Goal: Task Accomplishment & Management: Complete application form

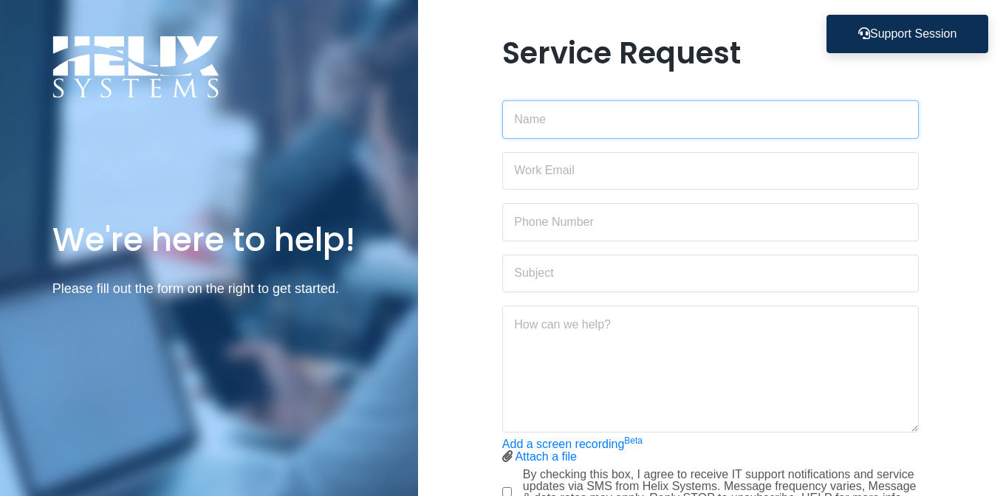
click at [563, 117] on input "text" at bounding box center [710, 119] width 417 height 38
type input "[PERSON_NAME]"
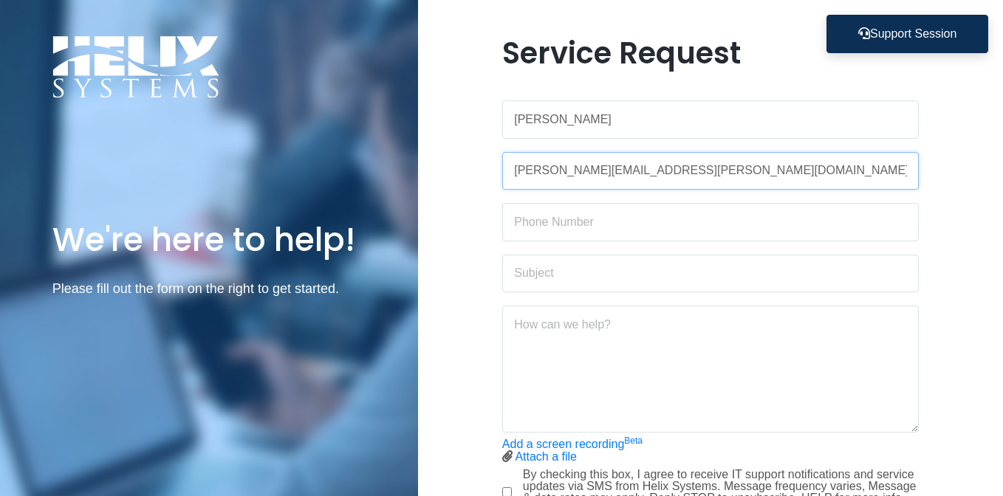
type input "[PERSON_NAME][EMAIL_ADDRESS][PERSON_NAME][DOMAIN_NAME]"
type input "2036712890"
type input "Access to SmartSheets workspaces"
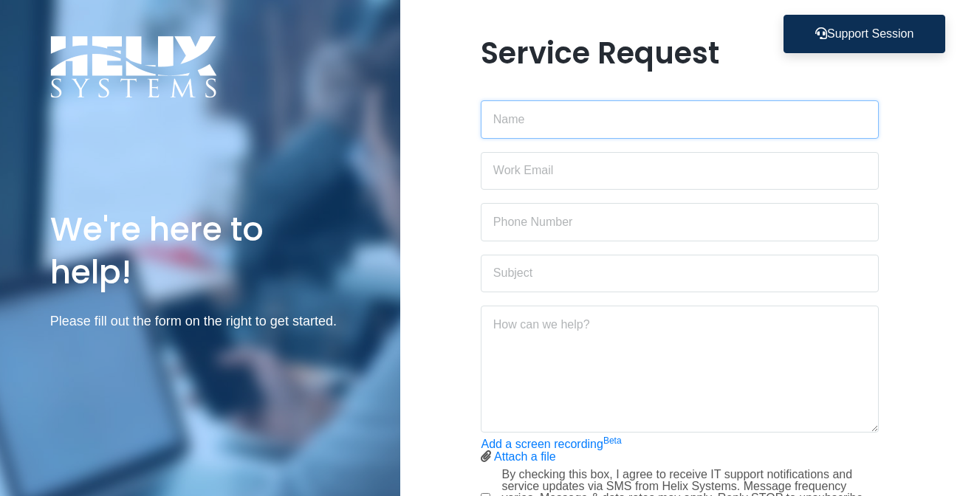
click at [631, 117] on input "text" at bounding box center [680, 119] width 398 height 38
type input "[PERSON_NAME]"
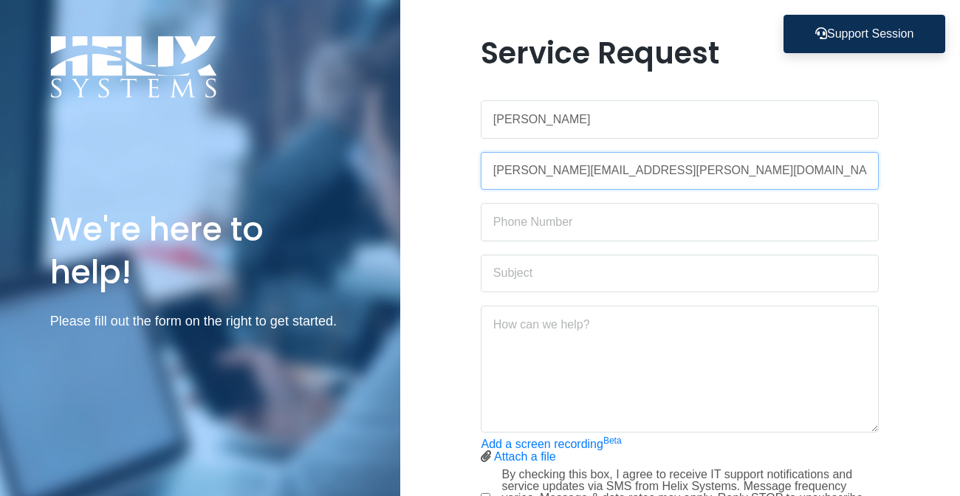
type input "[PERSON_NAME][EMAIL_ADDRESS][PERSON_NAME][DOMAIN_NAME]"
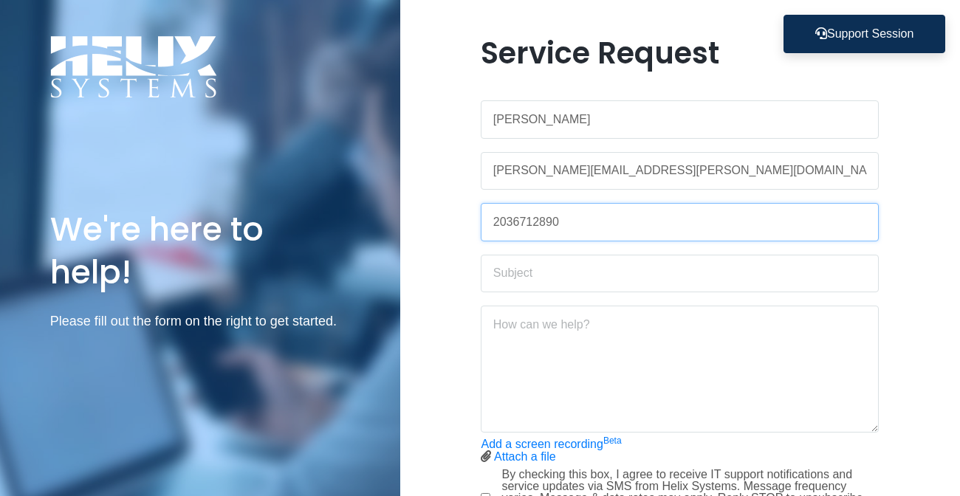
type input "2036712890"
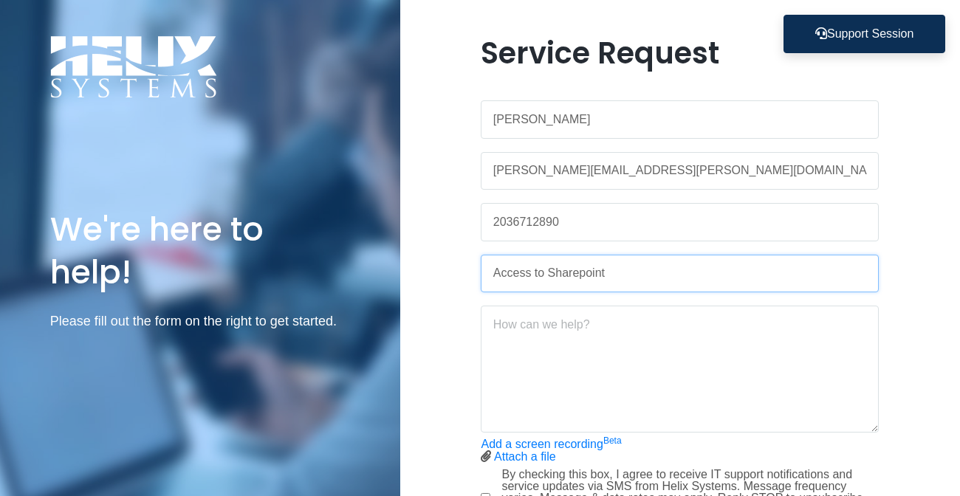
type input "Access to Sharepoint"
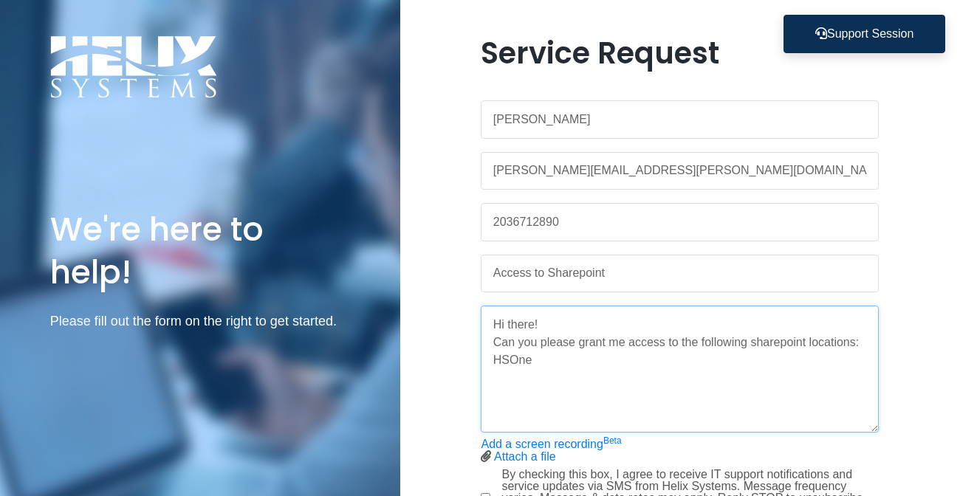
click at [552, 315] on textarea "Hi there! Can you please grant me access to the following sharepoint locations:…" at bounding box center [680, 369] width 398 height 127
click at [535, 418] on textarea "Hi there! Can you please grant me access to the following sharepoint locations:…" at bounding box center [680, 369] width 398 height 127
click at [514, 427] on textarea "Hi there! Can you please grant me access to the following sharepoint locations:…" at bounding box center [680, 369] width 398 height 127
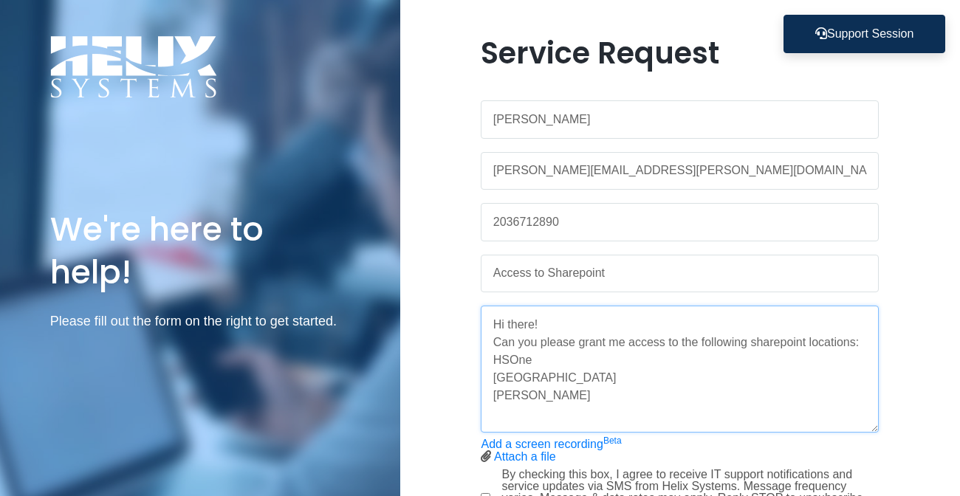
drag, startPoint x: 750, startPoint y: 341, endPoint x: 737, endPoint y: 349, distance: 14.6
click at [747, 344] on textarea "Hi there! Can you please grant me access to the following sharepoint locations:…" at bounding box center [680, 369] width 398 height 127
click at [634, 398] on textarea "Hi there! Can you please grant me access to the following sharepoint locations:…" at bounding box center [680, 369] width 398 height 127
click at [618, 412] on textarea "Hi there! Can you please grant me access to the following sharepoint locations:…" at bounding box center [680, 369] width 398 height 127
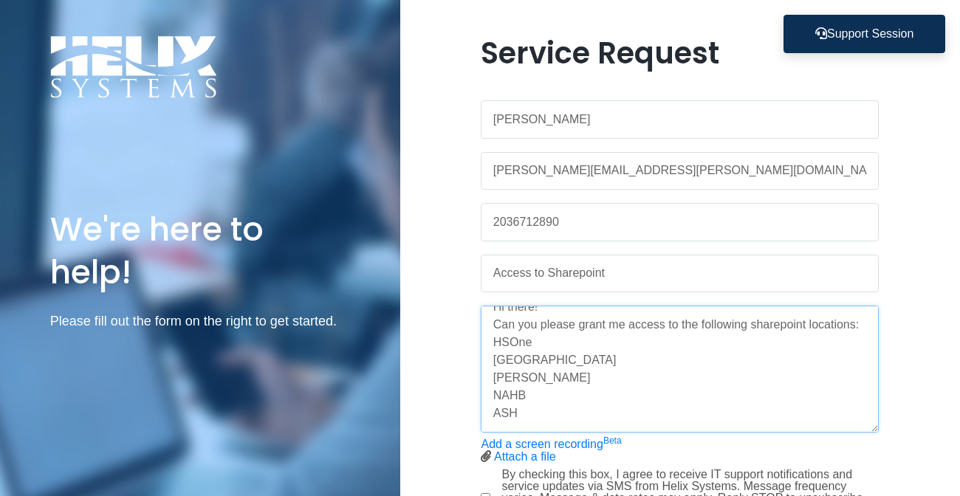
scroll to position [41, 0]
click at [765, 358] on textarea "Hi there! Can you please grant me access to the following sharepoint locations:…" at bounding box center [680, 369] width 398 height 127
click at [575, 420] on textarea "Hi there! Can you please grant me access to the following sharepoint locations:…" at bounding box center [680, 369] width 398 height 127
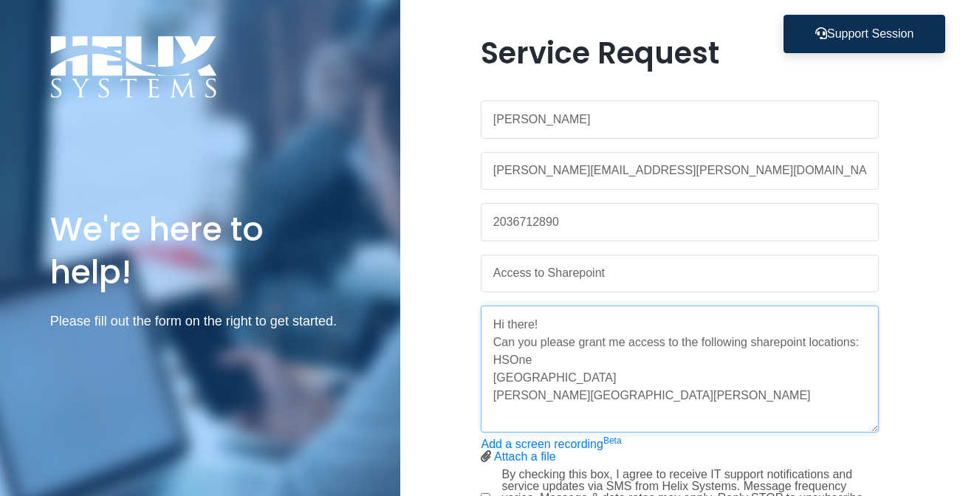
scroll to position [89, 0]
click at [747, 396] on textarea "Hi there! Can you please grant me access to the following sharepoint locations:…" at bounding box center [680, 369] width 398 height 127
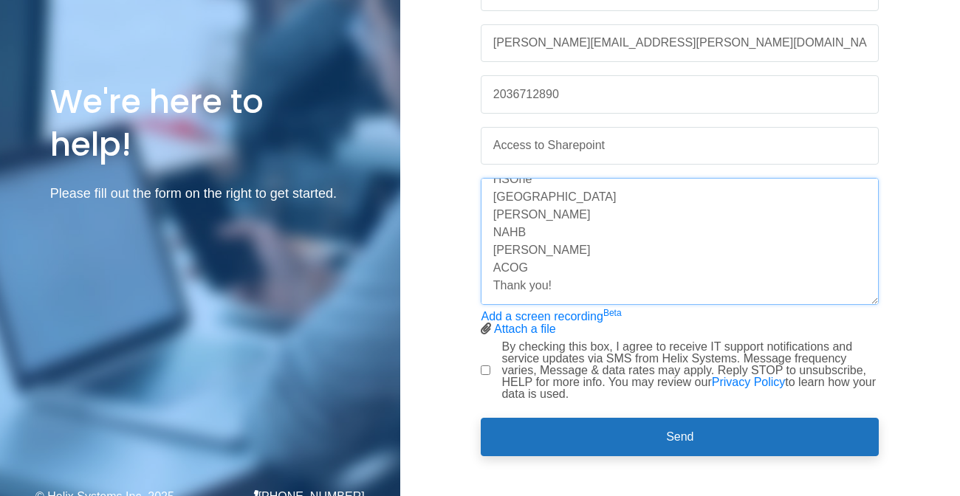
scroll to position [141, 0]
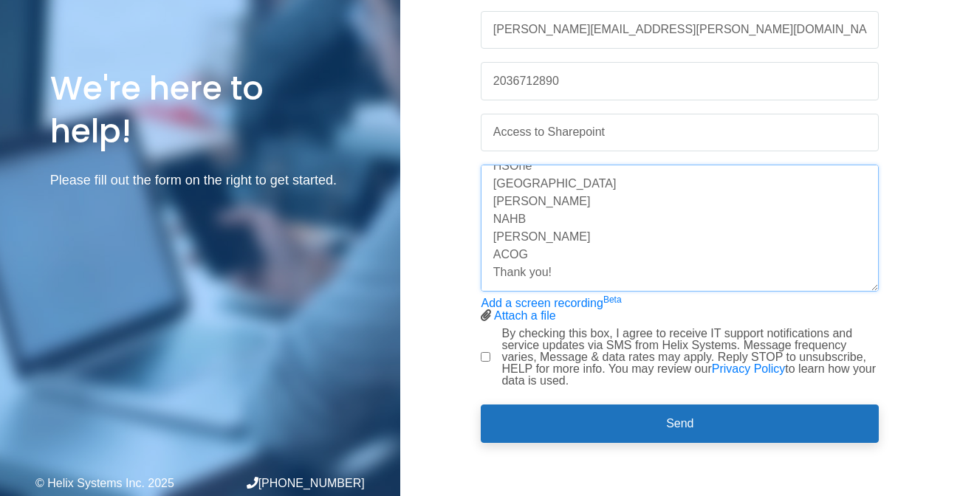
type textarea "Hi there! Can you please grant me access to the following sharepoint locations:…"
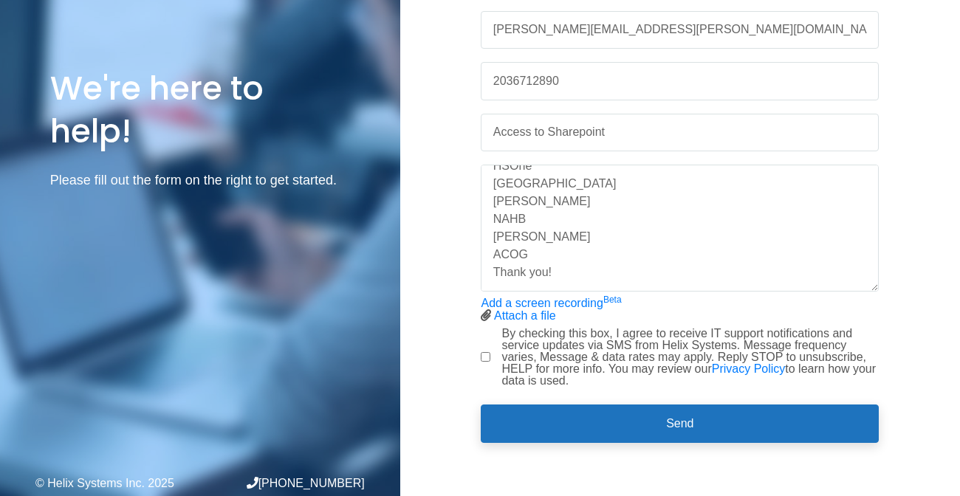
click at [482, 363] on div "By checking this box, I agree to receive IT support notifications and service u…" at bounding box center [680, 357] width 398 height 59
click at [485, 357] on input "By checking this box, I agree to receive IT support notifications and service u…" at bounding box center [486, 357] width 10 height 10
checkbox input "true"
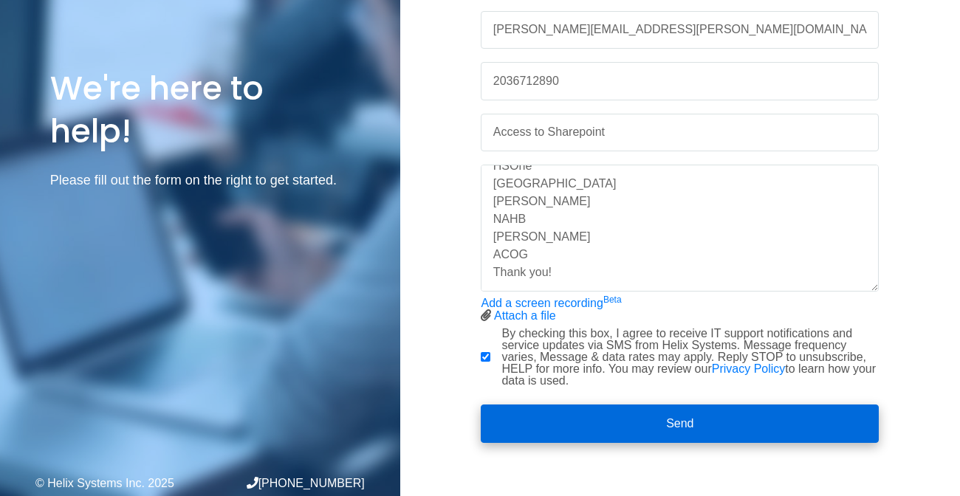
click at [596, 415] on button "Send" at bounding box center [680, 424] width 398 height 38
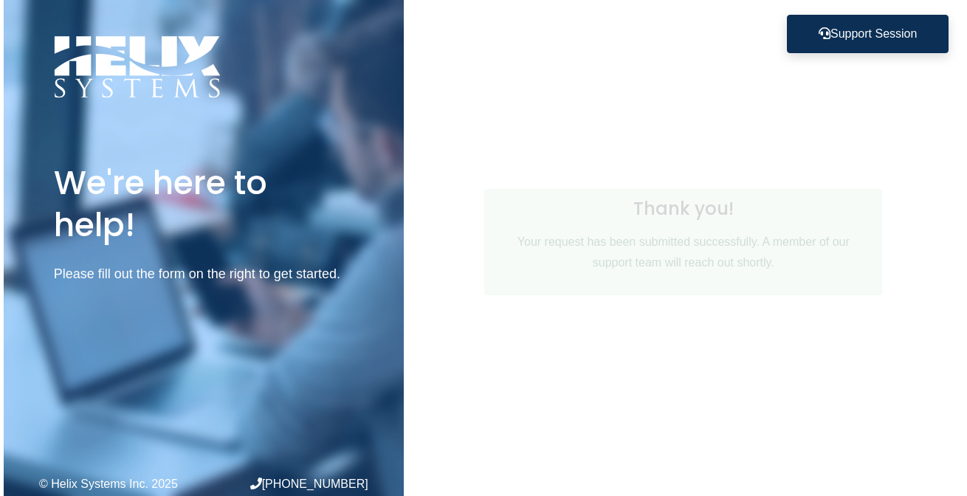
scroll to position [0, 0]
